Goal: Use online tool/utility

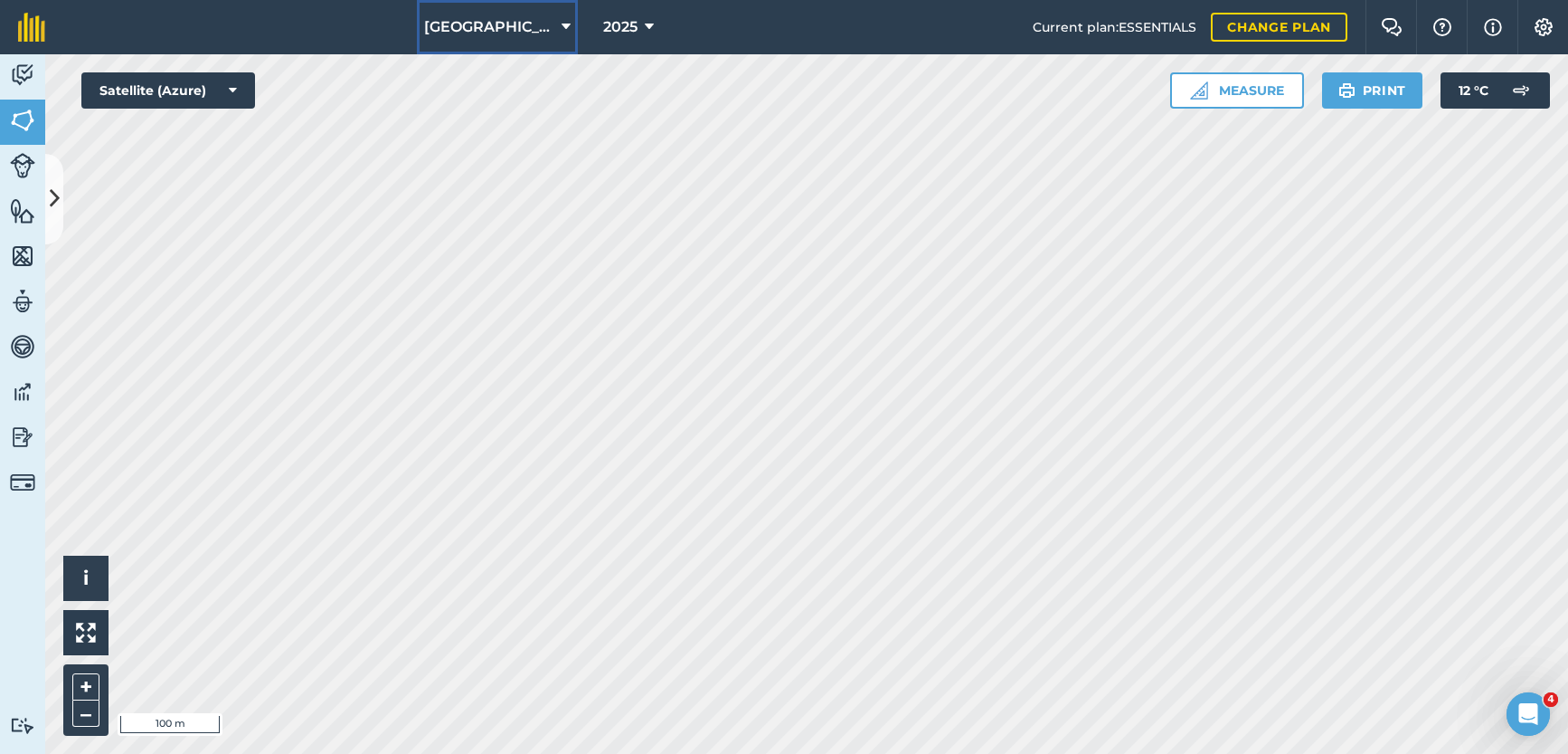
click at [561, 22] on icon at bounding box center [565, 27] width 9 height 22
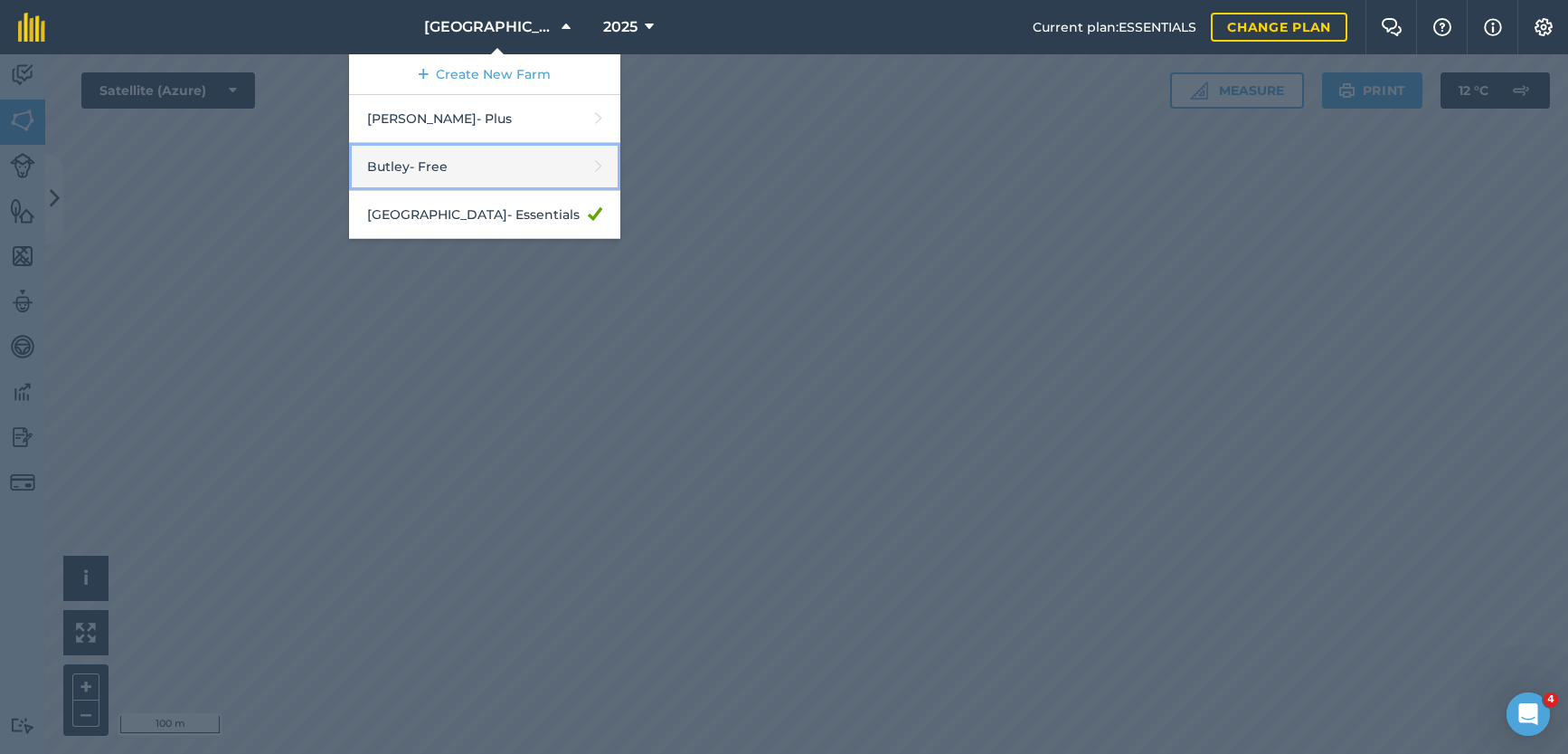
click at [450, 167] on link "Butley - Free" at bounding box center [485, 167] width 272 height 48
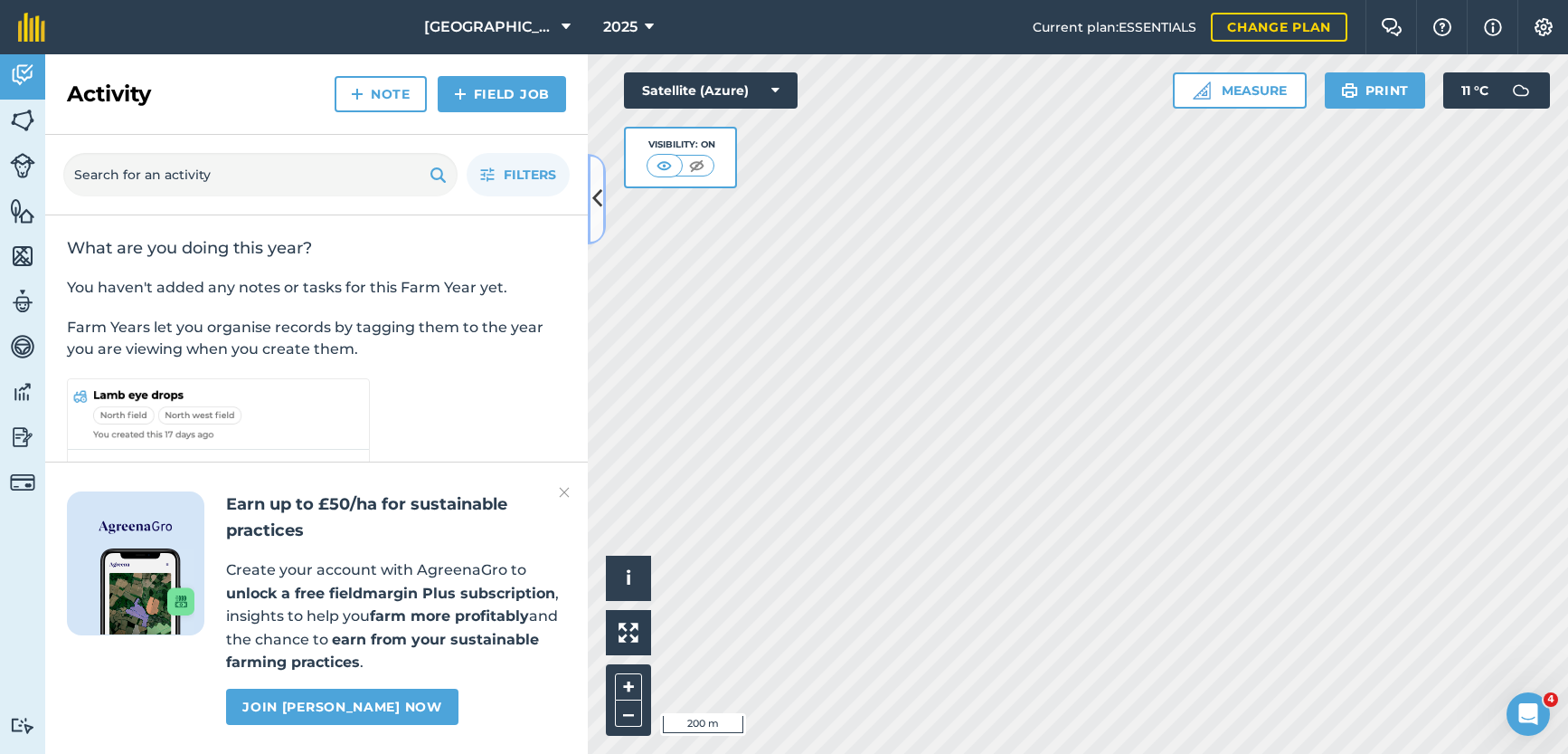
click at [601, 204] on icon at bounding box center [597, 198] width 10 height 32
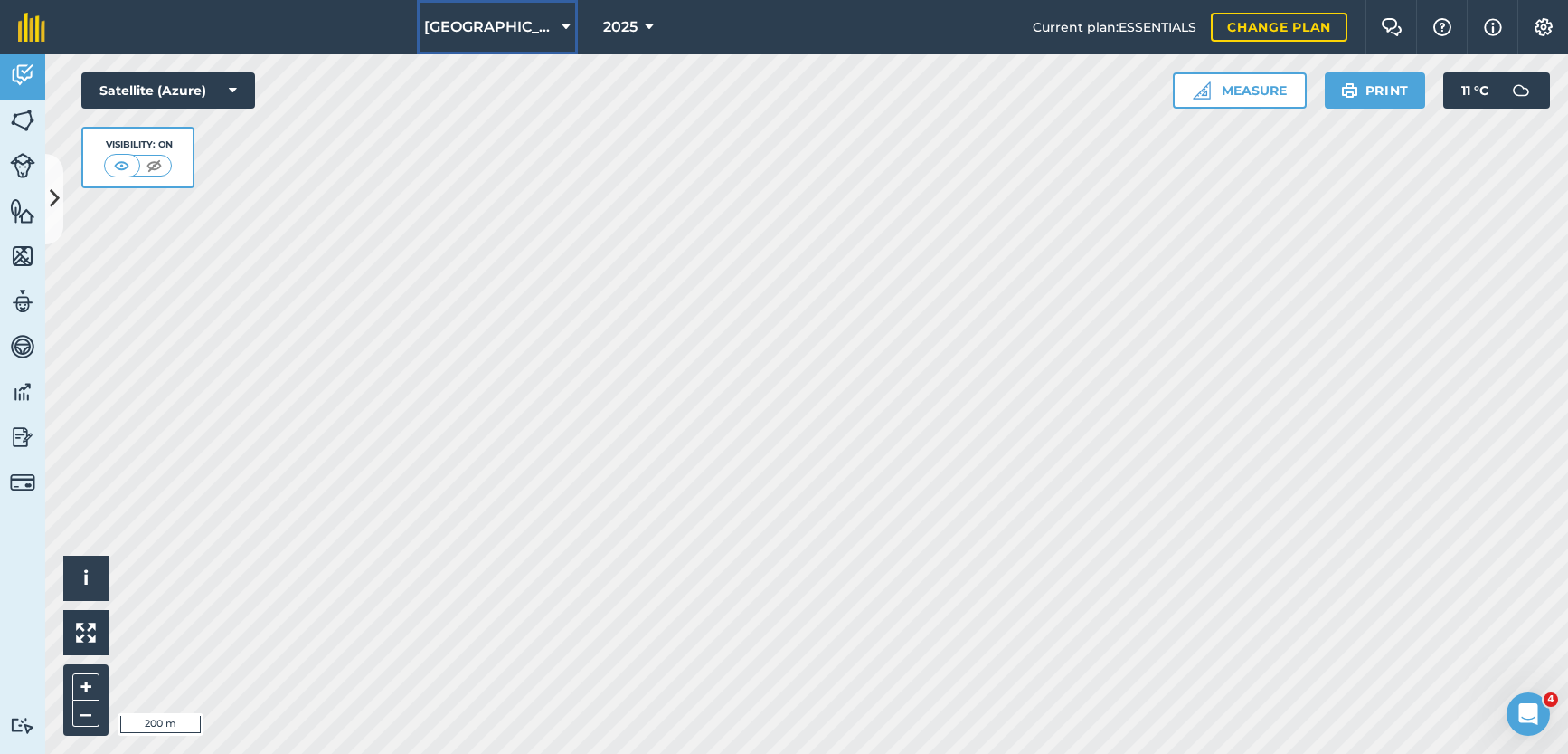
click at [561, 21] on icon at bounding box center [565, 27] width 9 height 22
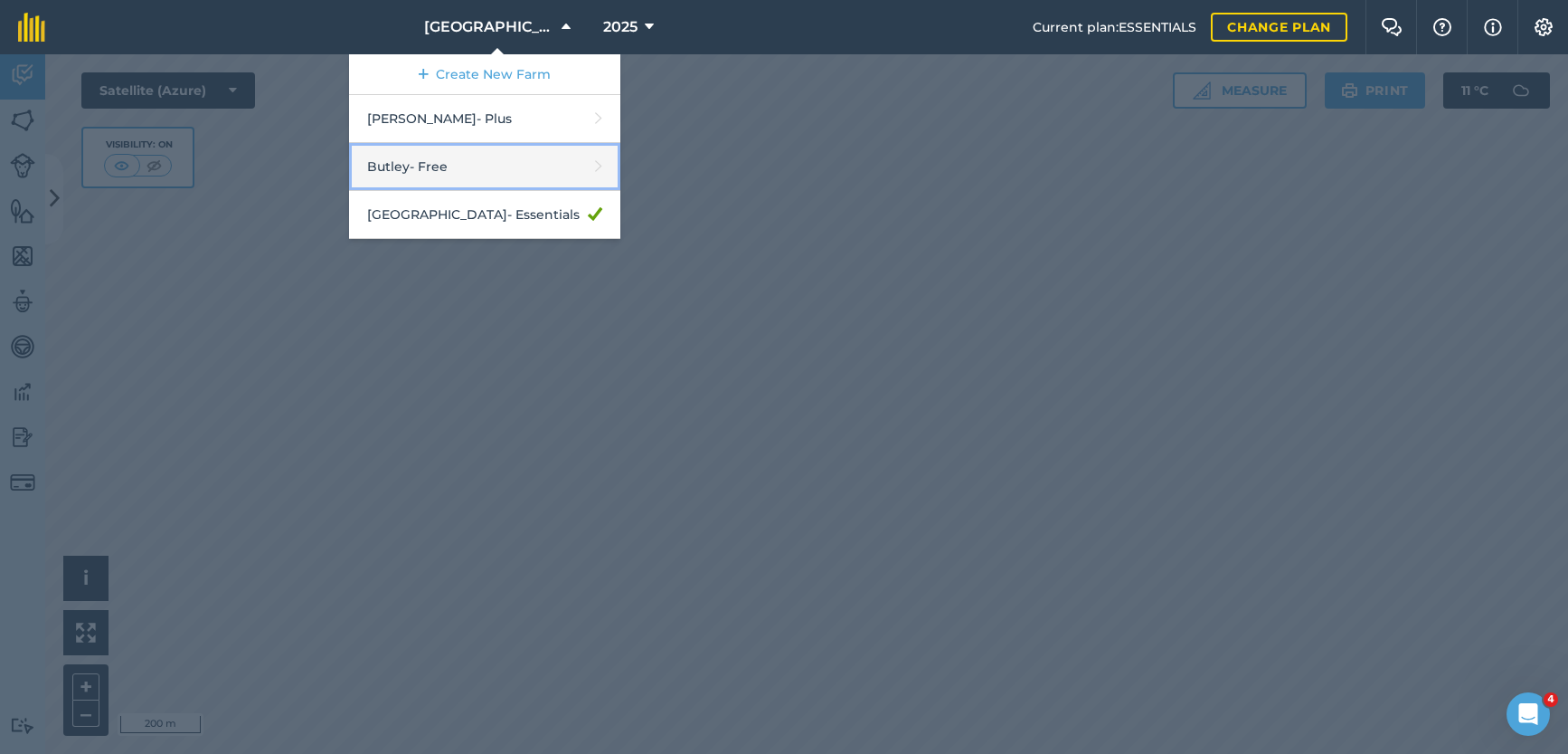
click at [499, 160] on link "Butley - Free" at bounding box center [485, 167] width 272 height 48
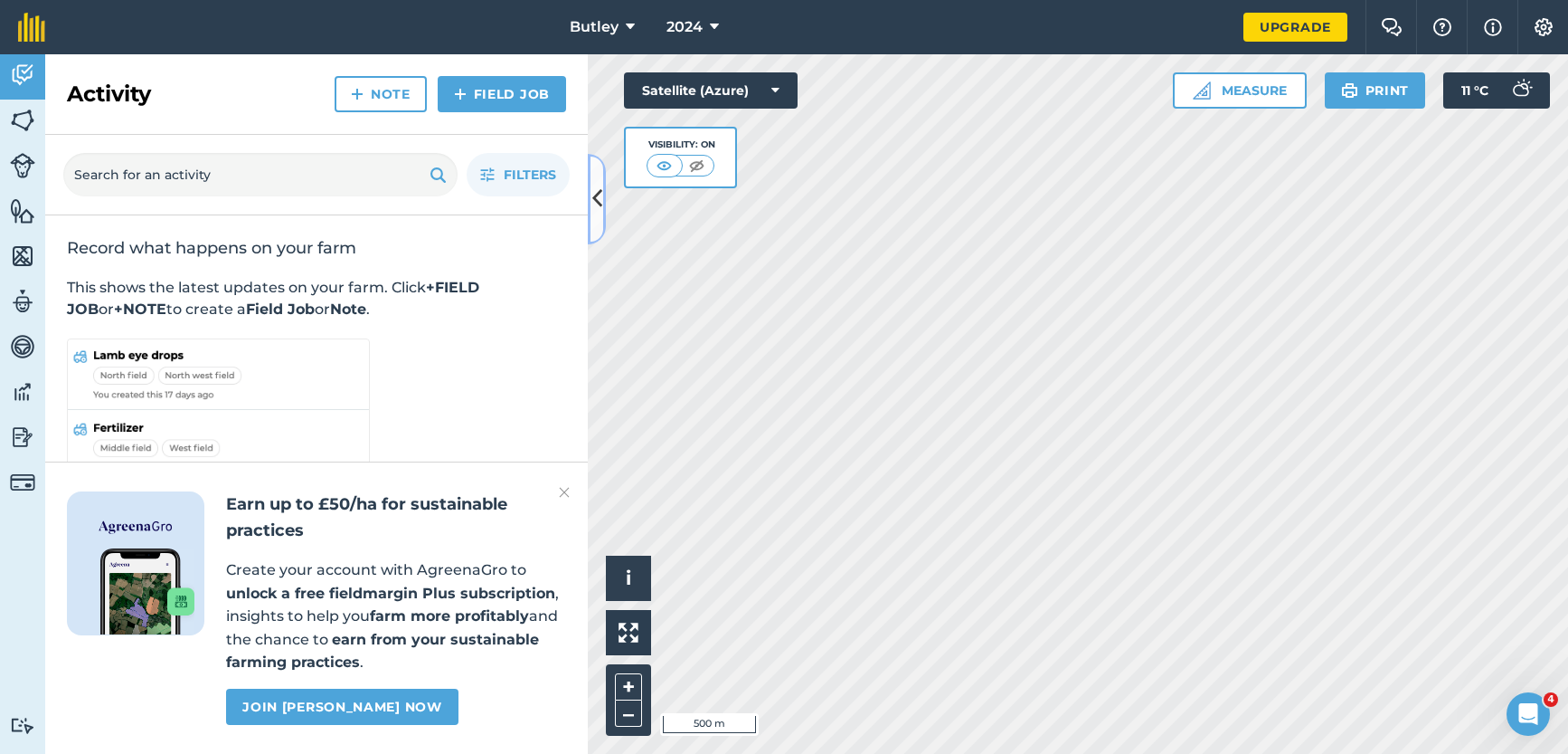
click at [595, 190] on icon at bounding box center [597, 198] width 10 height 32
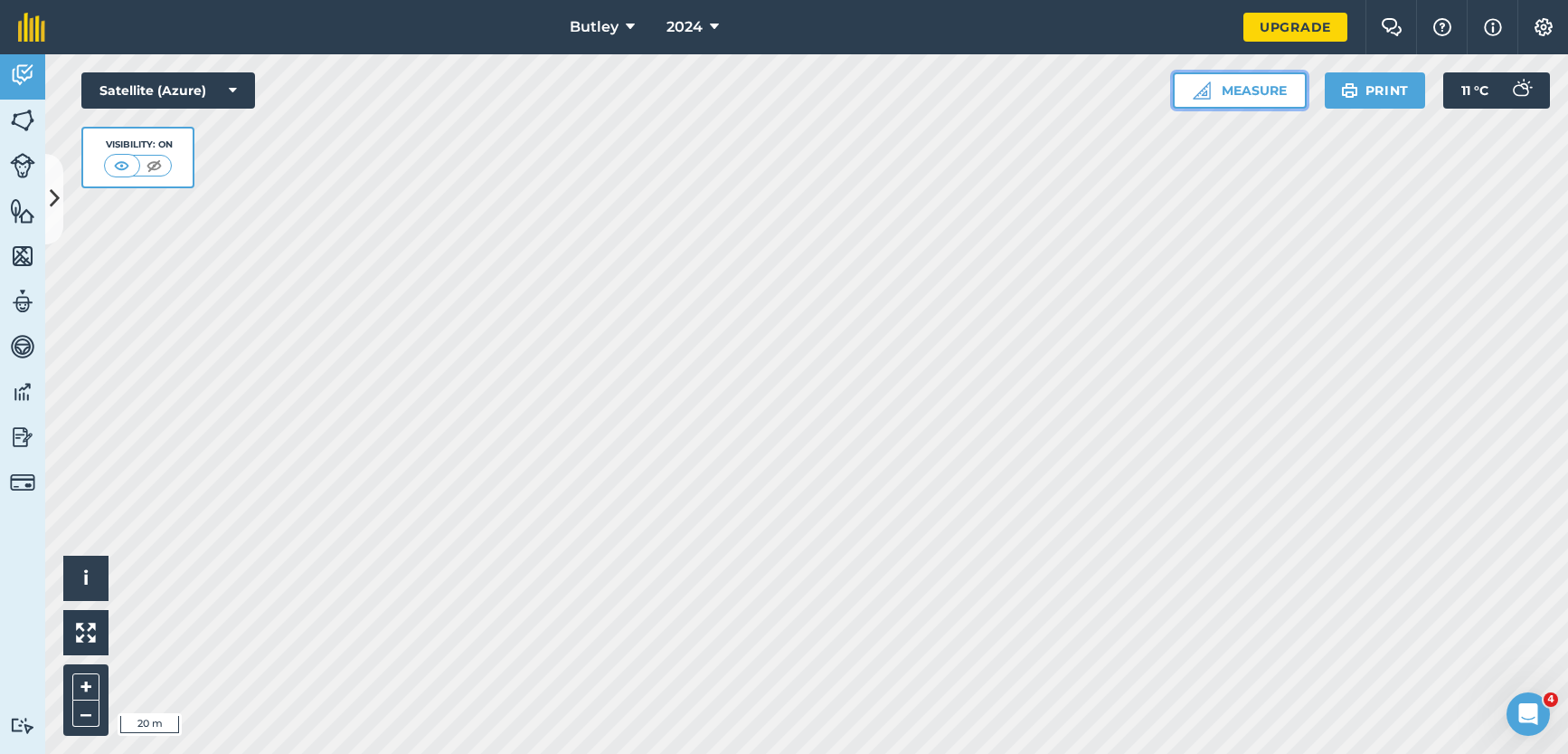
click at [1256, 91] on button "Measure" at bounding box center [1240, 90] width 134 height 36
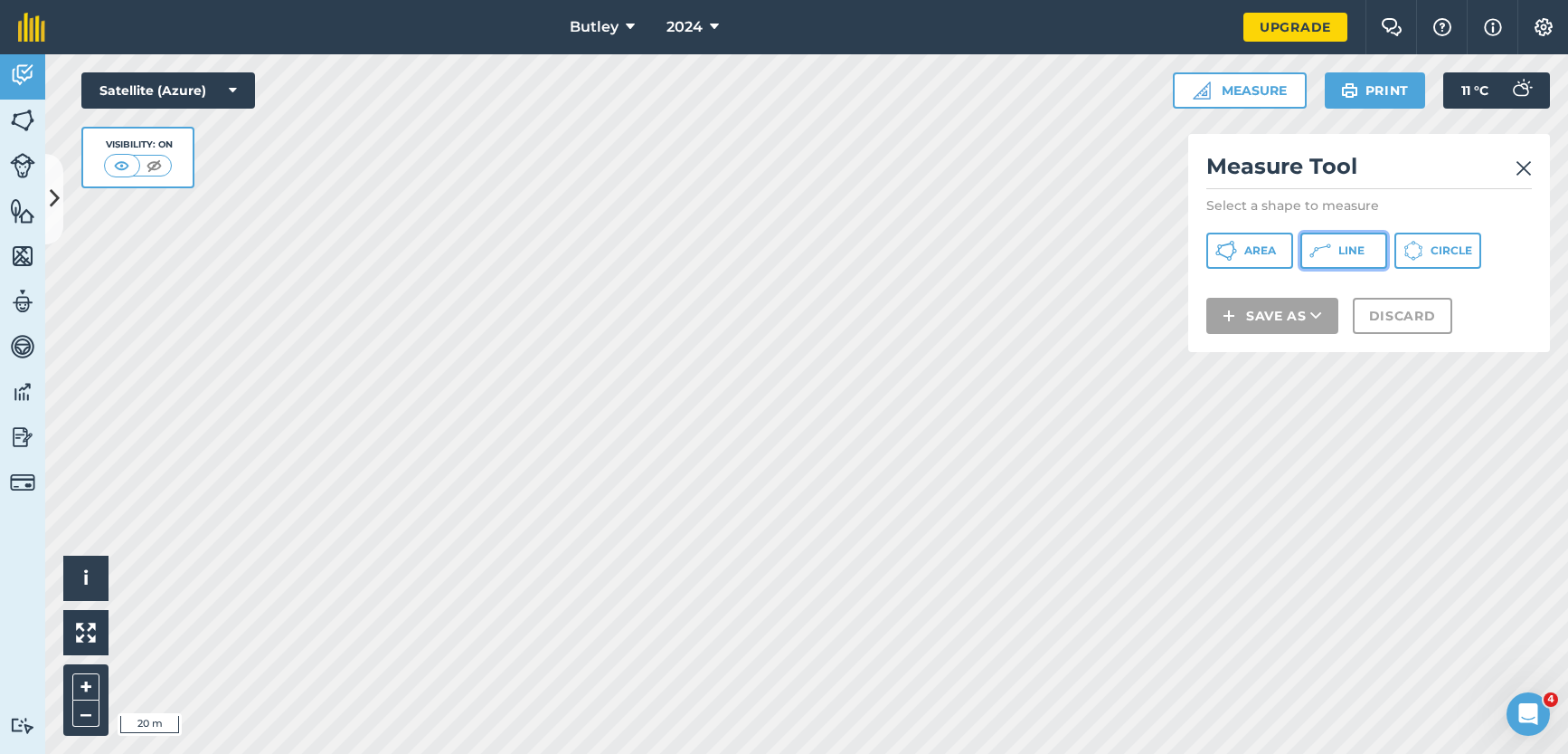
click at [1323, 246] on icon at bounding box center [1321, 251] width 22 height 22
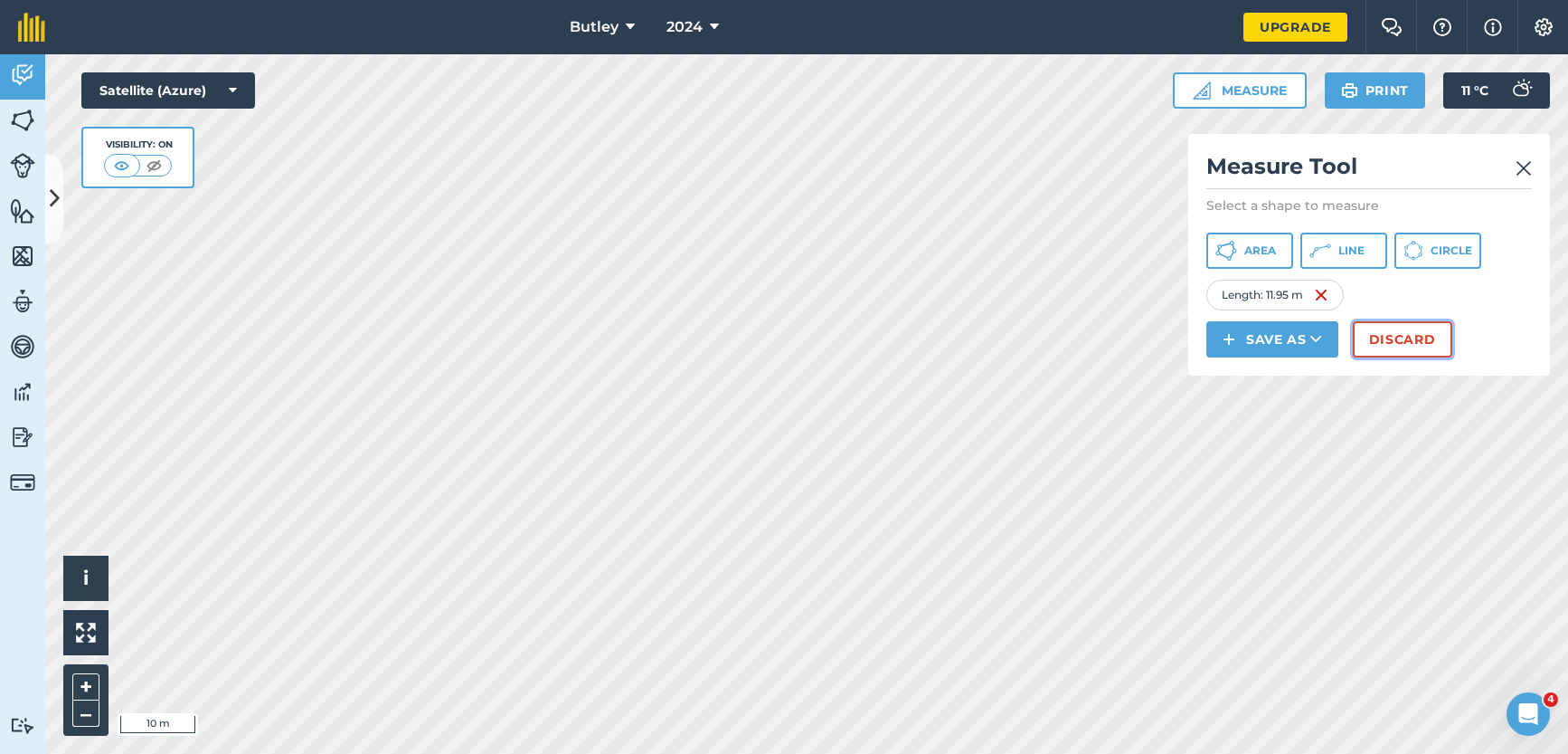
click at [1365, 333] on button "Discard" at bounding box center [1402, 339] width 99 height 36
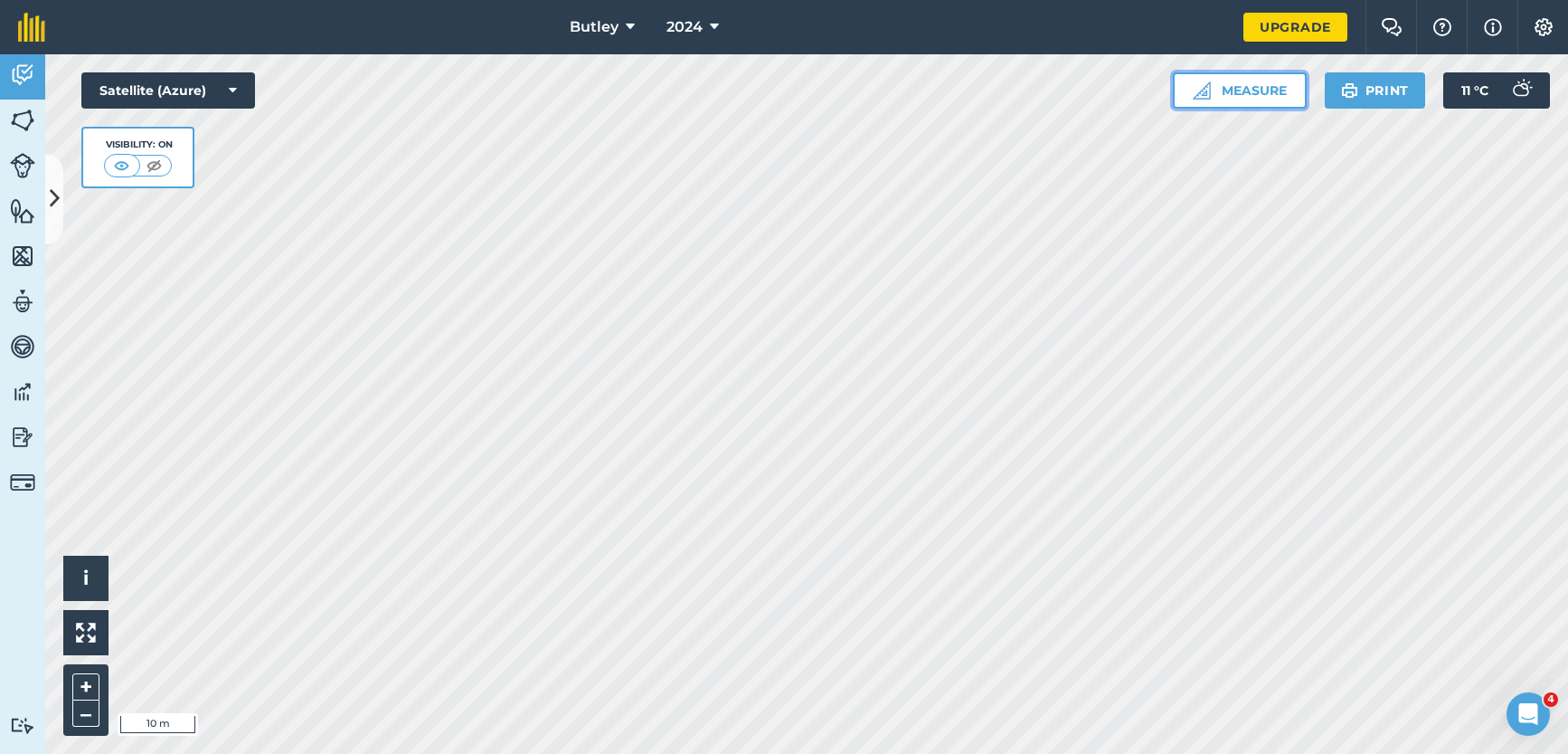
click at [1274, 94] on button "Measure" at bounding box center [1240, 90] width 134 height 36
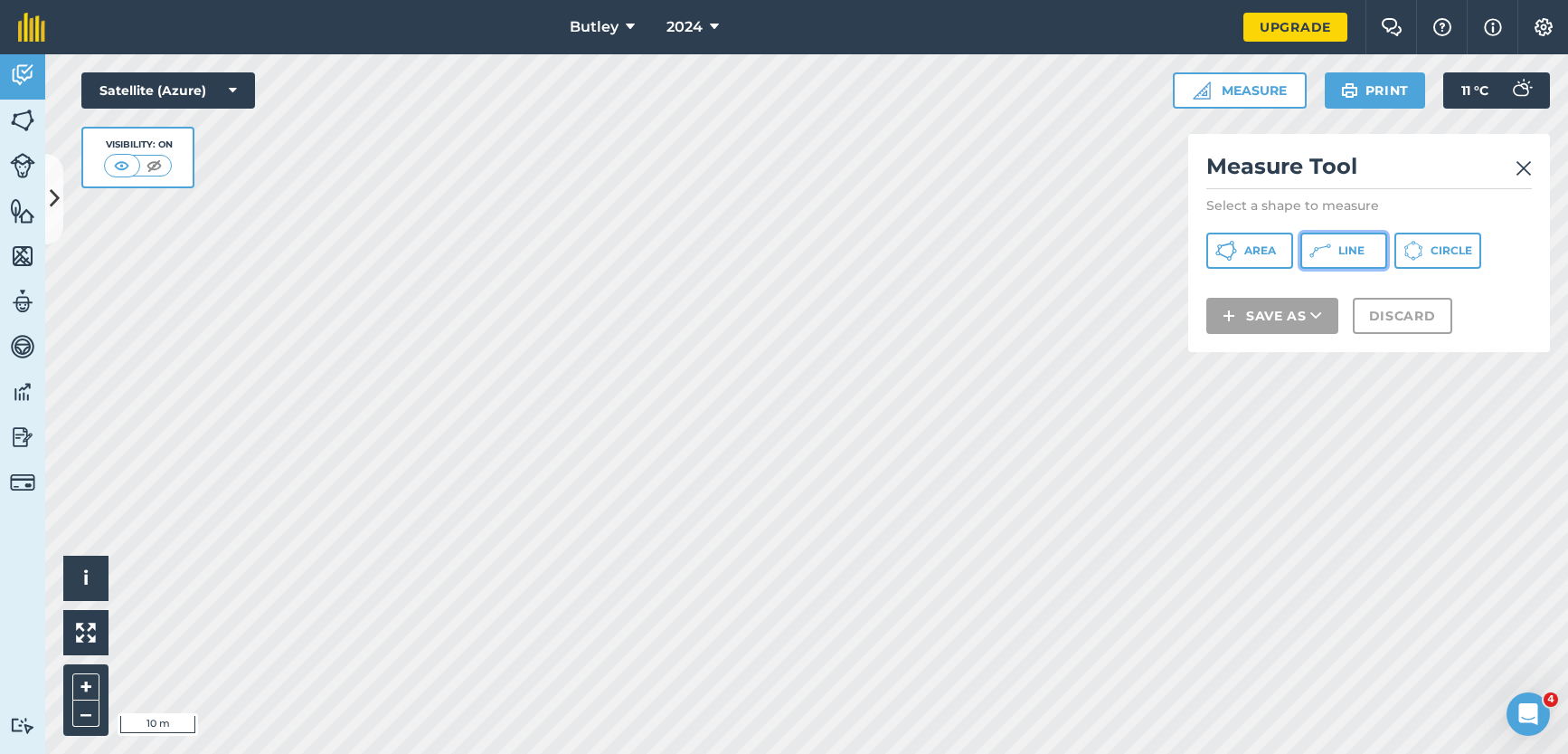
click at [1322, 249] on icon at bounding box center [1321, 251] width 22 height 22
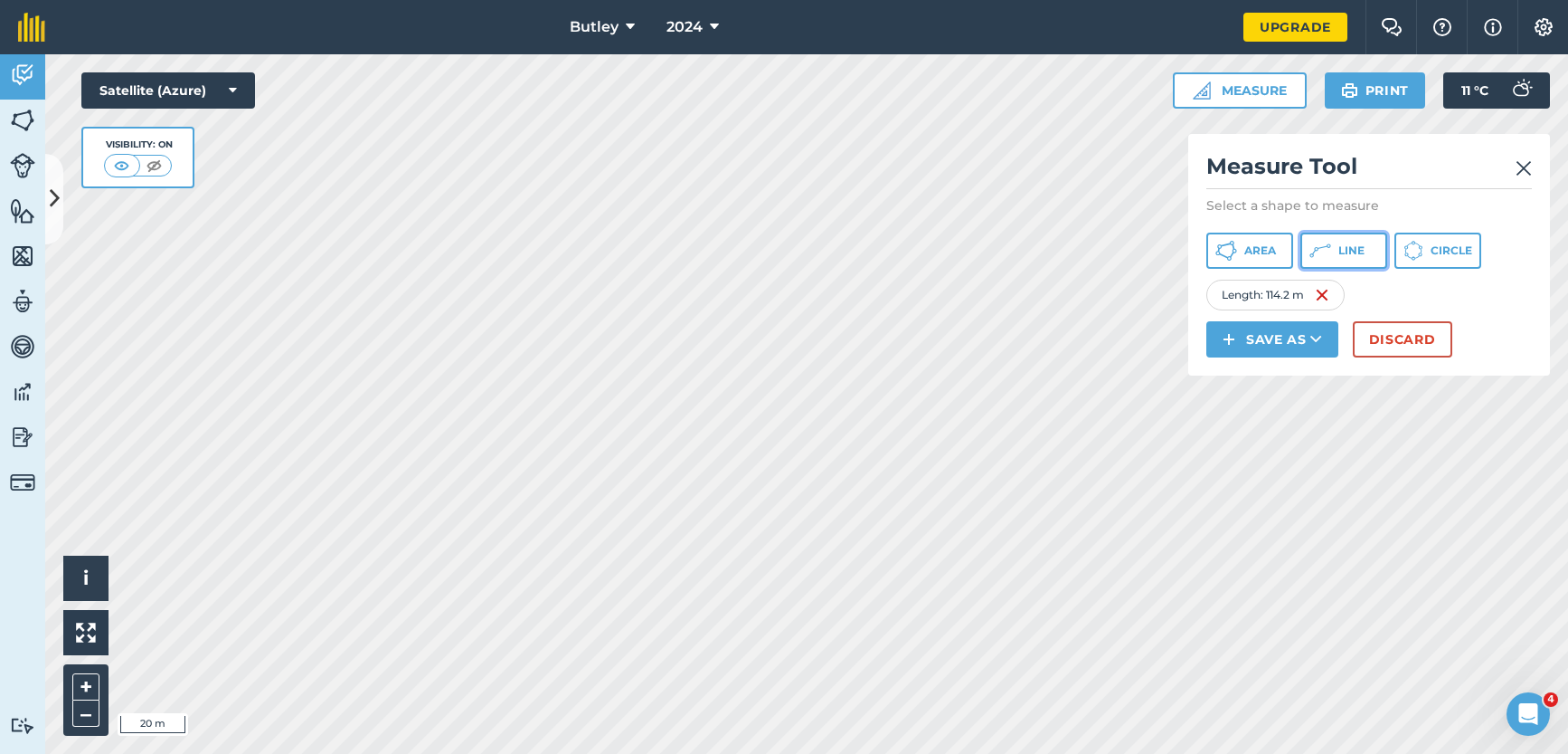
click at [1323, 247] on icon at bounding box center [1323, 247] width 10 height 4
click at [1364, 253] on span "Line" at bounding box center [1352, 250] width 26 height 15
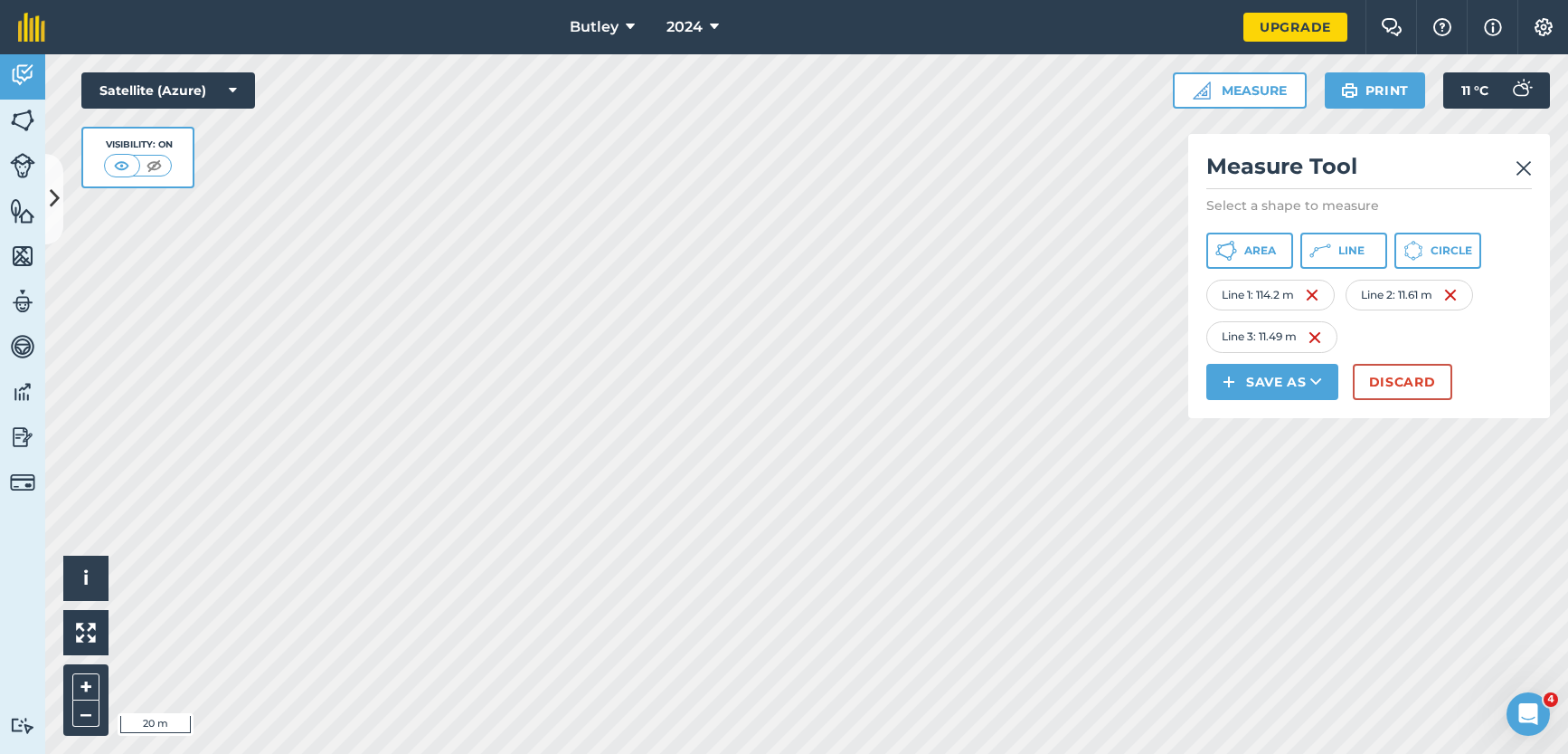
click at [1520, 168] on img at bounding box center [1524, 169] width 16 height 22
